Goal: Task Accomplishment & Management: Complete application form

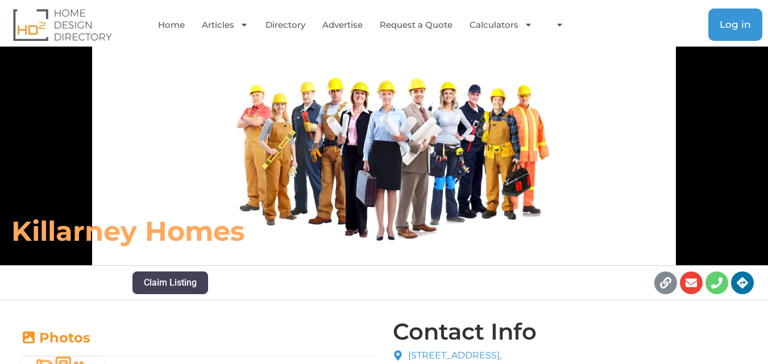
click at [753, 32] on link "Log in" at bounding box center [735, 25] width 54 height 32
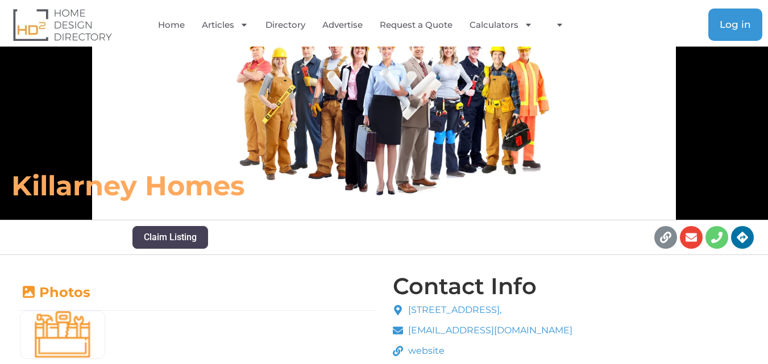
scroll to position [168, 0]
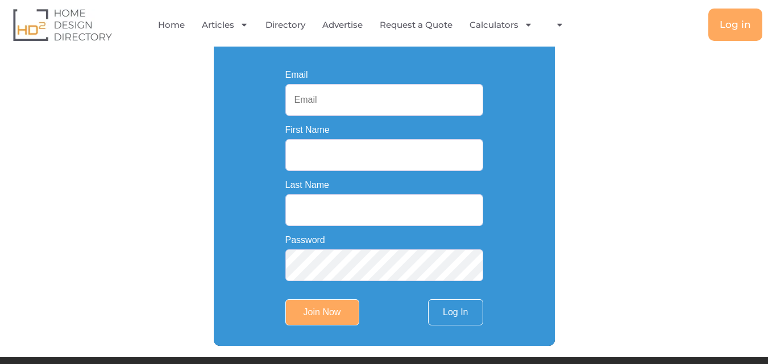
scroll to position [227, 0]
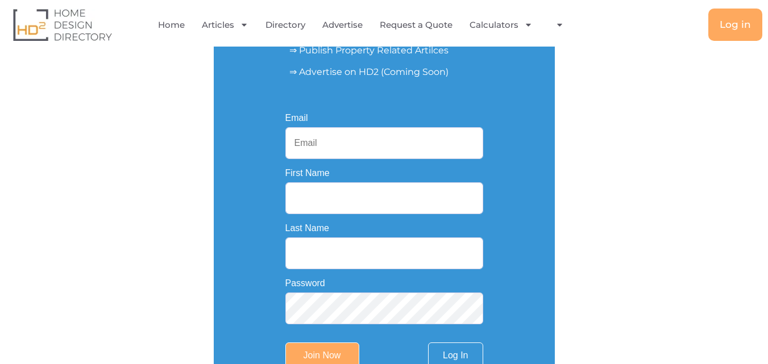
click at [329, 130] on input "Email" at bounding box center [384, 143] width 198 height 32
type input "jmtbuilder43@gmail.com"
click at [320, 194] on input "First Name" at bounding box center [384, 198] width 198 height 32
type input "J.M.T. BUILDERS"
click at [336, 266] on input "Last Name" at bounding box center [384, 253] width 198 height 32
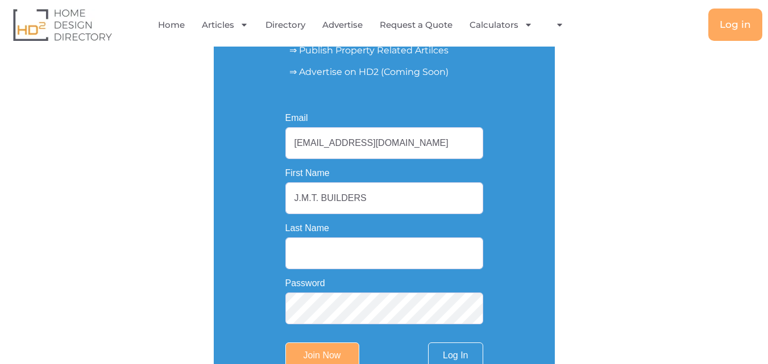
type input "Pty Ltd"
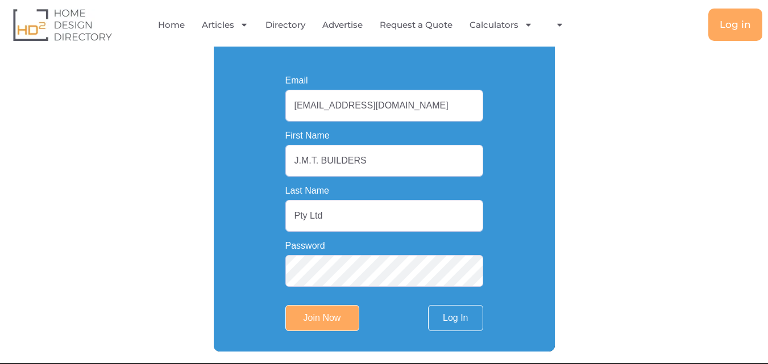
scroll to position [284, 0]
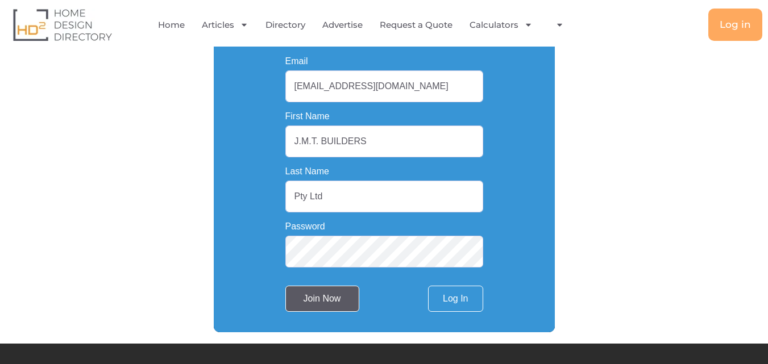
click at [332, 295] on input "Join Now" at bounding box center [322, 299] width 74 height 26
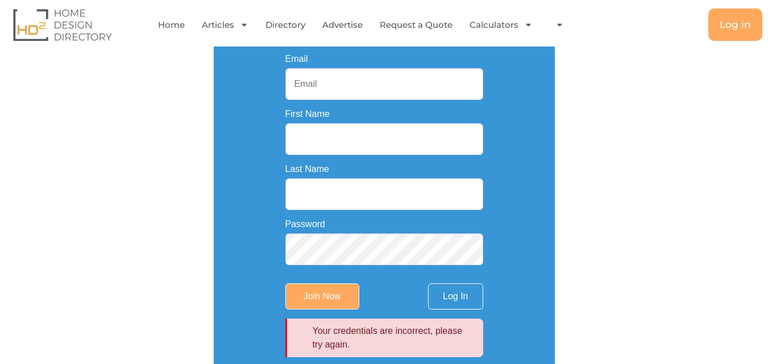
scroll to position [275, 0]
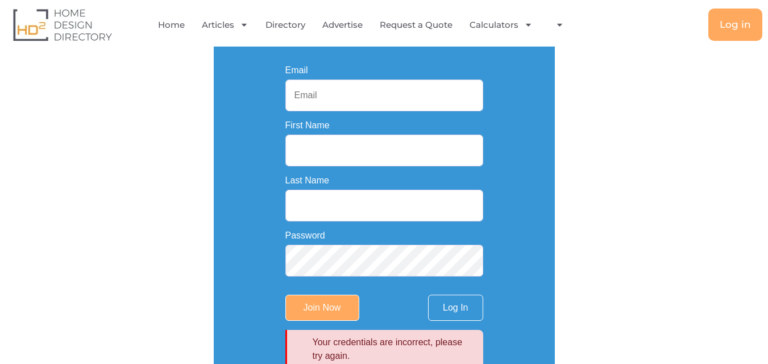
click at [316, 97] on input "Email" at bounding box center [384, 96] width 198 height 32
type input "[EMAIL_ADDRESS][DOMAIN_NAME]"
click at [302, 158] on input "First Name" at bounding box center [384, 151] width 198 height 32
type input "J.M.T. BUILDERS"
click at [318, 208] on input "Last Name" at bounding box center [384, 206] width 198 height 32
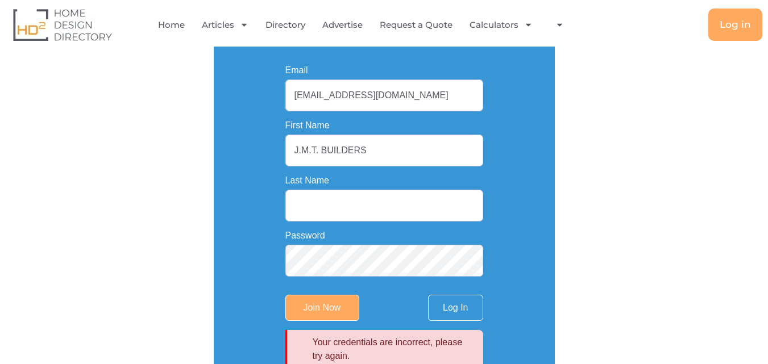
type input "Pty Ltd"
click at [320, 336] on div "Your credentials are incorrect, please try again." at bounding box center [384, 349] width 198 height 39
click at [322, 315] on input "Join Now" at bounding box center [322, 308] width 74 height 26
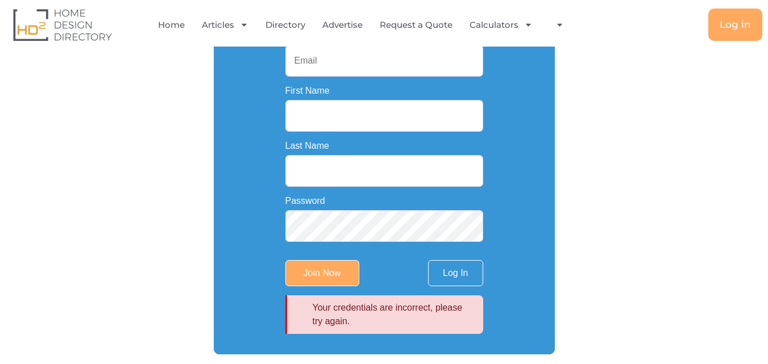
scroll to position [284, 0]
